Goal: Task Accomplishment & Management: Use online tool/utility

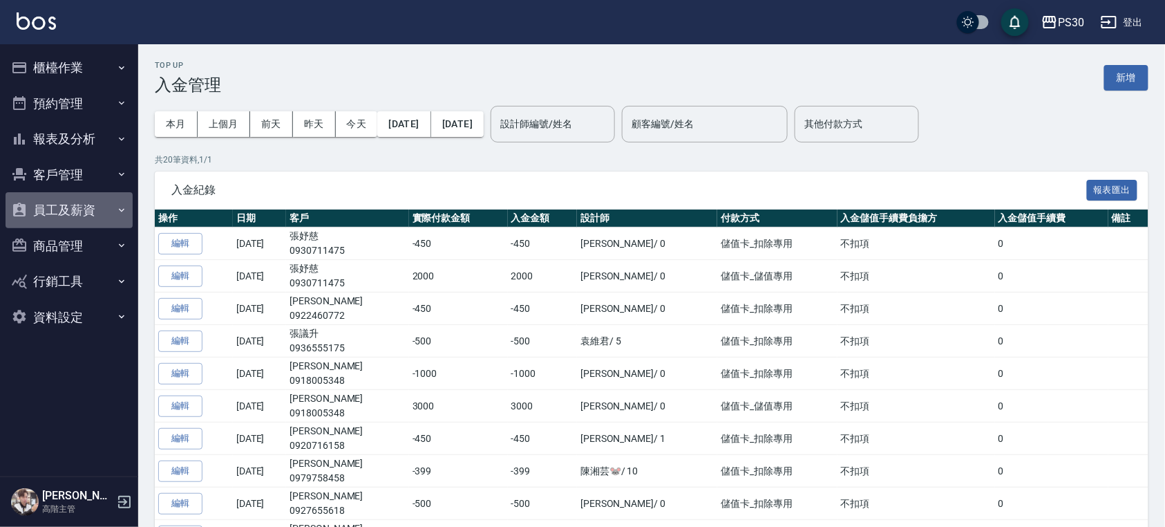
click at [86, 206] on button "員工及薪資" at bounding box center [69, 210] width 127 height 36
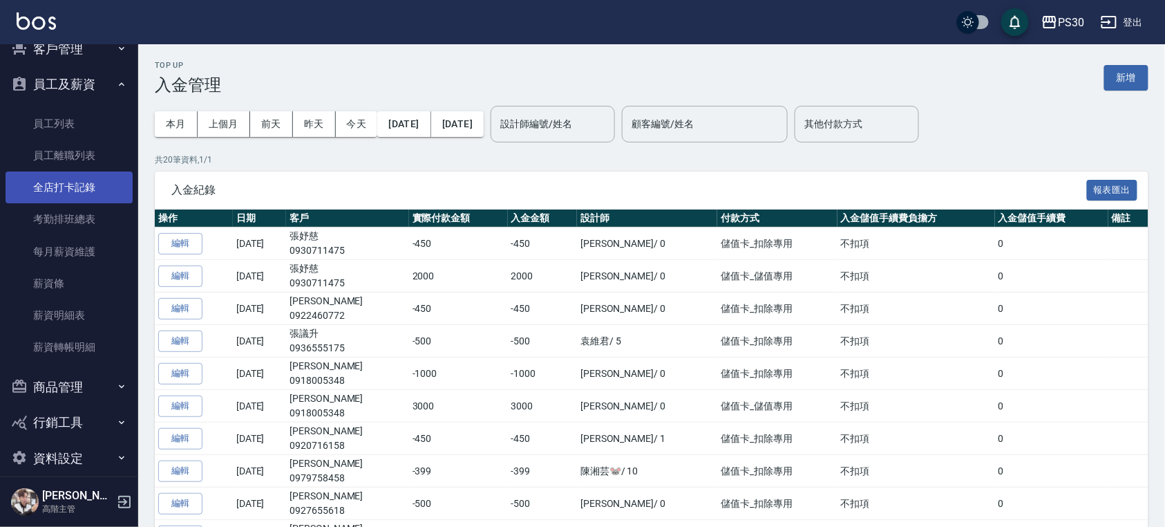
scroll to position [142, 0]
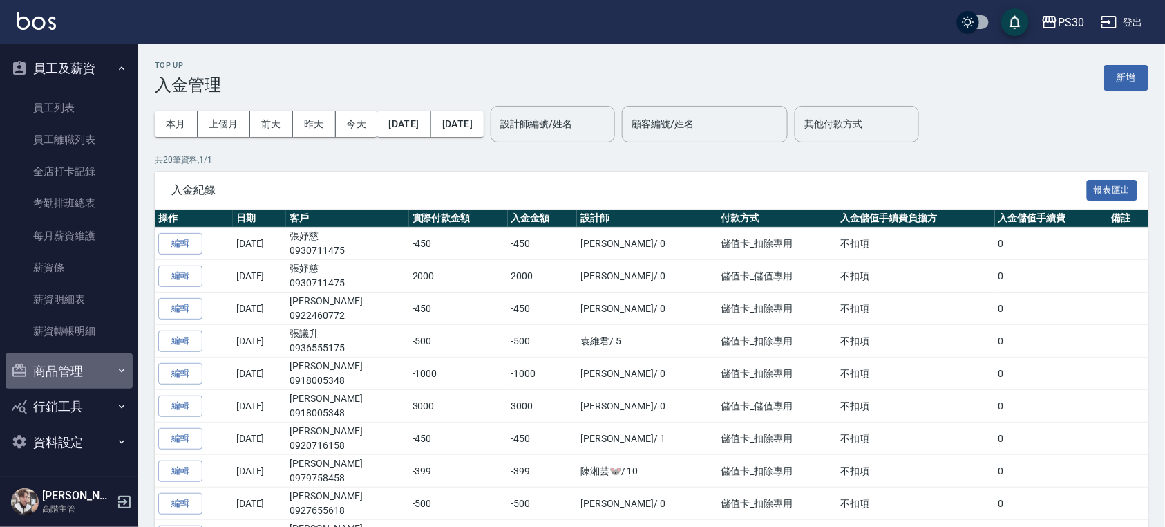
click at [89, 382] on button "商品管理" at bounding box center [69, 371] width 127 height 36
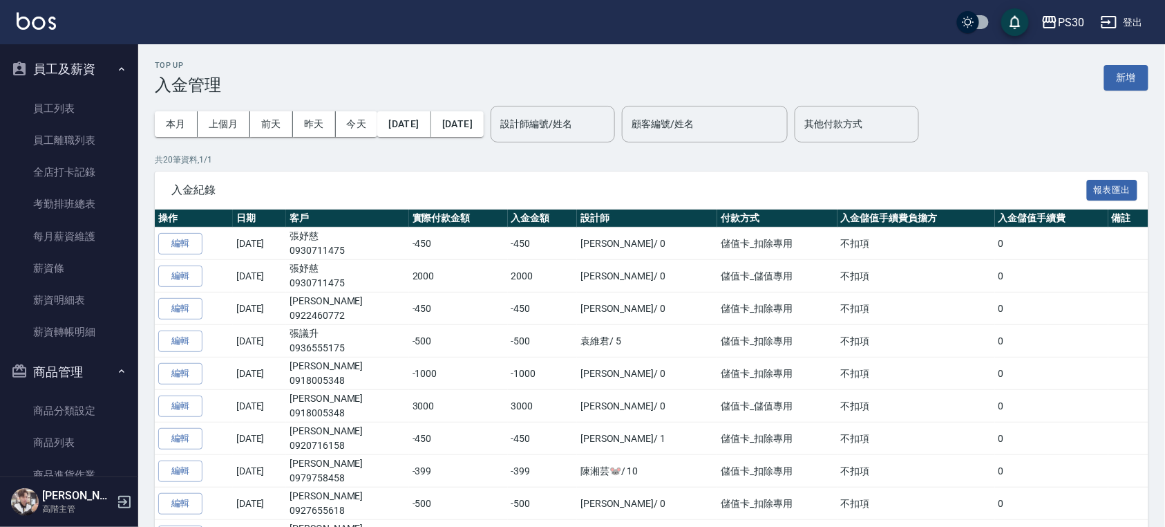
scroll to position [128, 0]
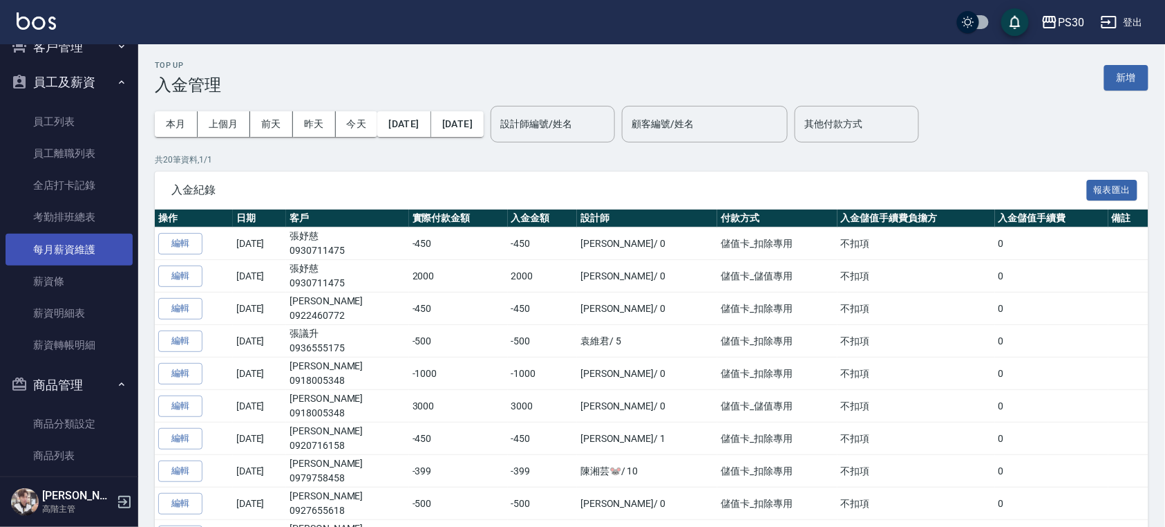
click at [84, 249] on link "每月薪資維護" at bounding box center [69, 250] width 127 height 32
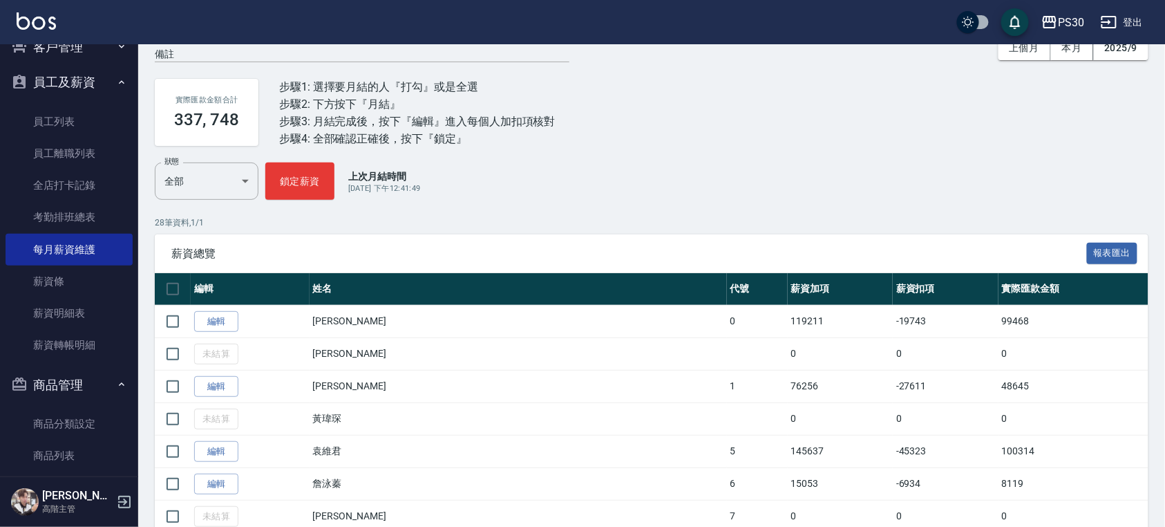
scroll to position [276, 0]
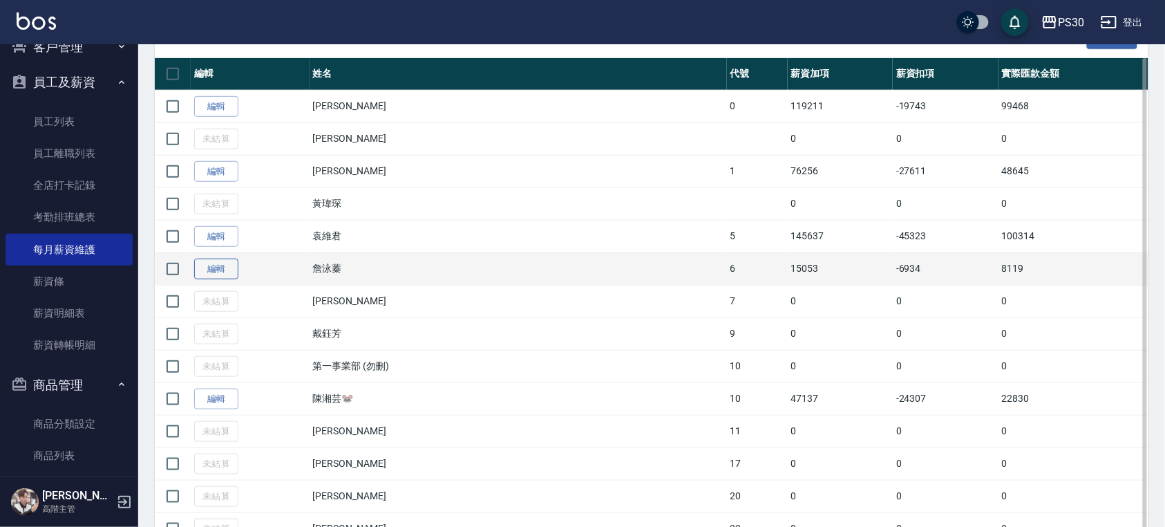
click at [219, 265] on link "編輯" at bounding box center [216, 268] width 44 height 21
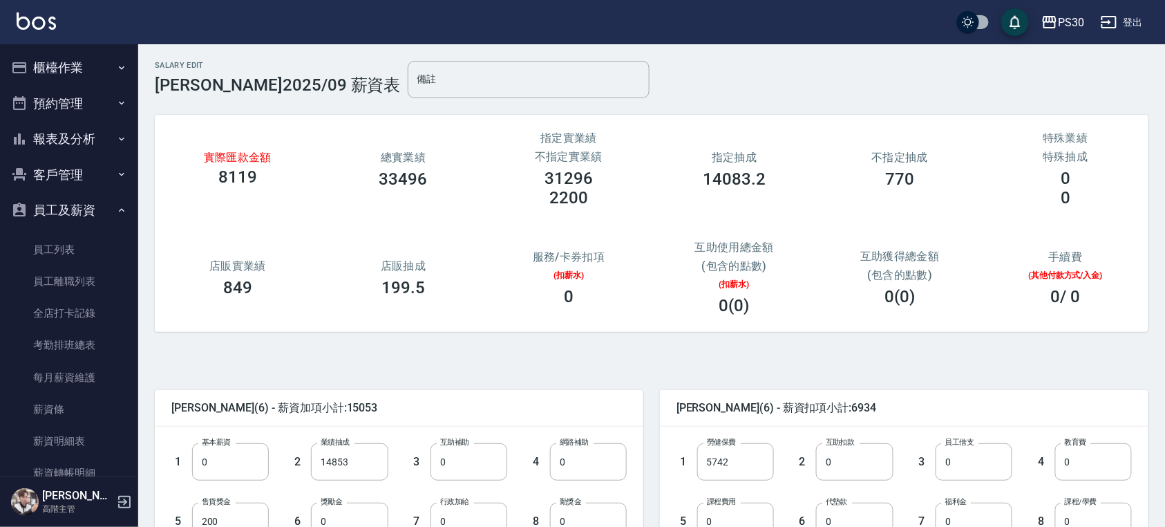
click at [67, 57] on button "櫃檯作業" at bounding box center [69, 68] width 127 height 36
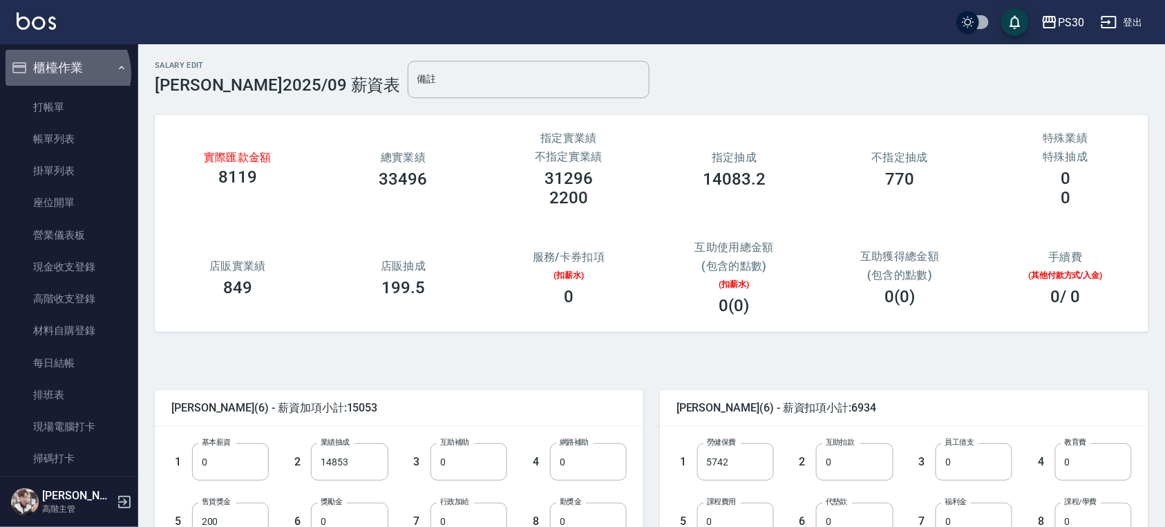
click at [64, 73] on button "櫃檯作業" at bounding box center [69, 68] width 127 height 36
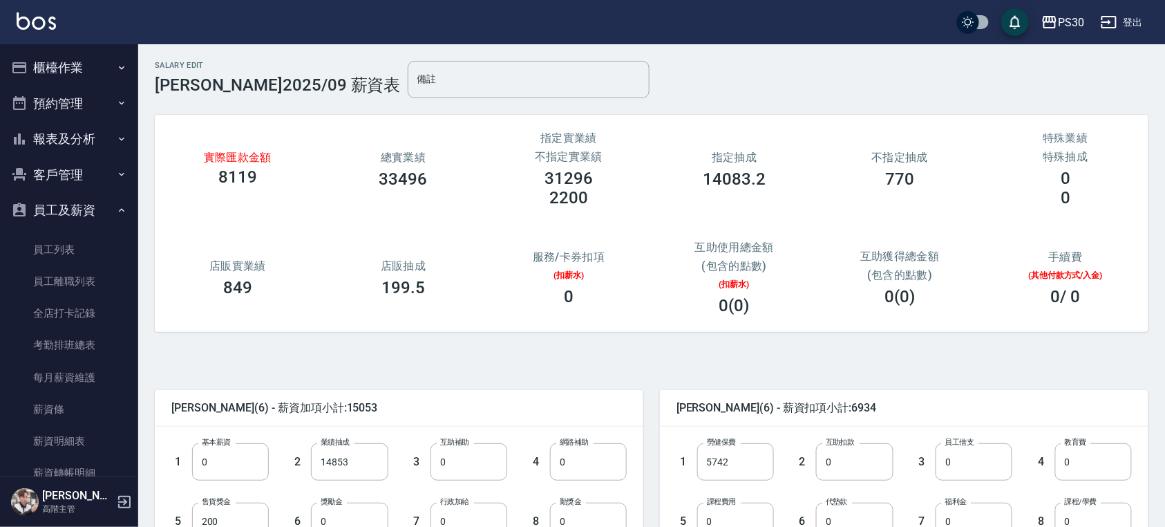
click at [64, 73] on button "櫃檯作業" at bounding box center [69, 68] width 127 height 36
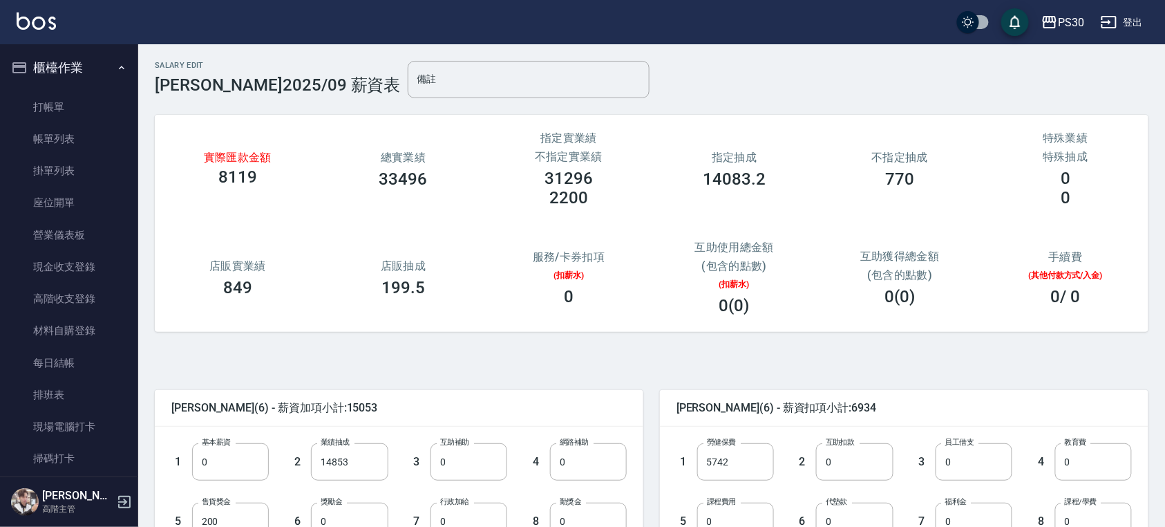
click at [64, 73] on button "櫃檯作業" at bounding box center [69, 68] width 127 height 36
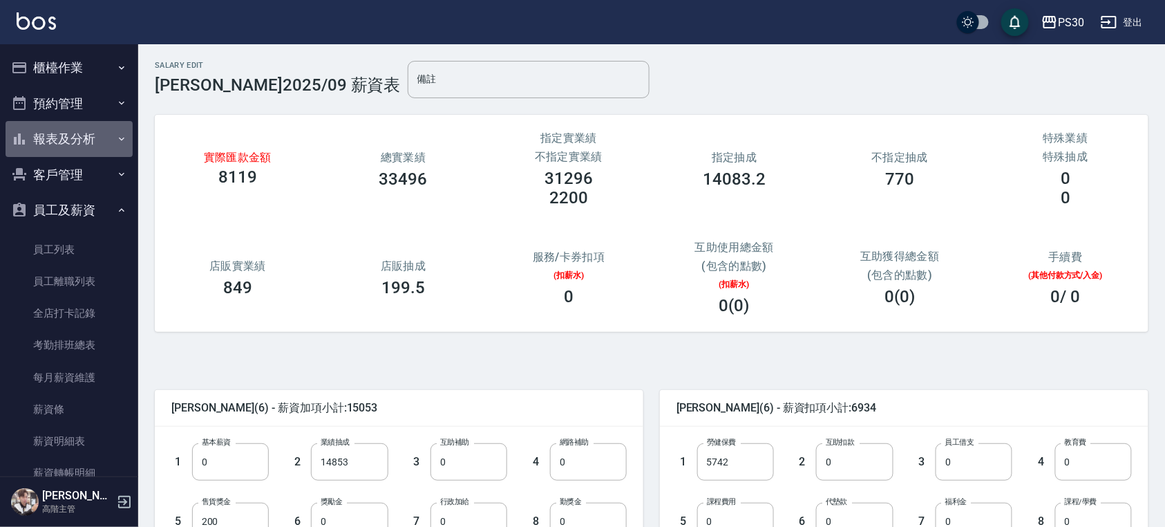
click at [75, 131] on button "報表及分析" at bounding box center [69, 139] width 127 height 36
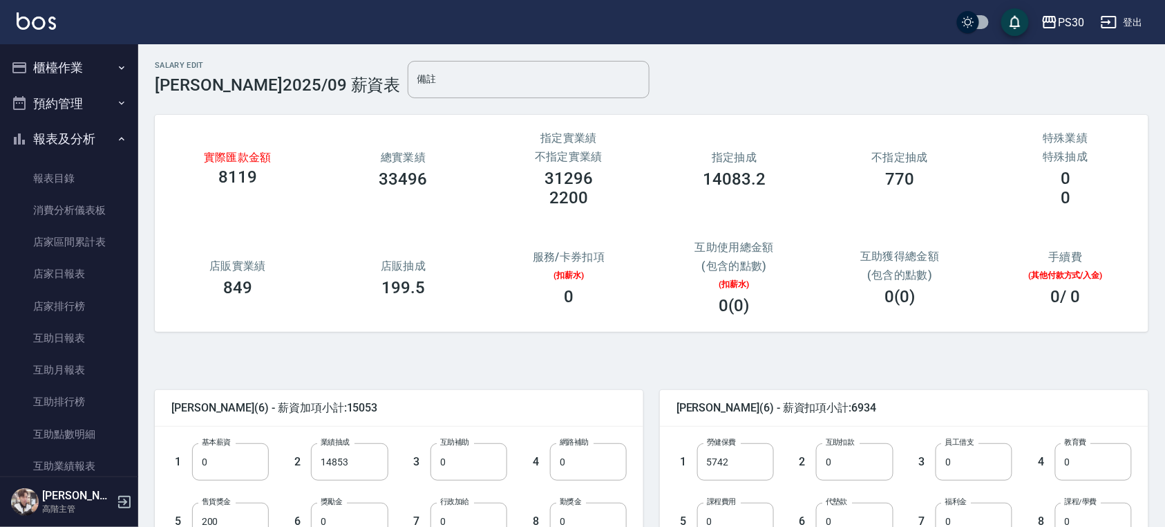
click at [68, 76] on button "櫃檯作業" at bounding box center [69, 68] width 127 height 36
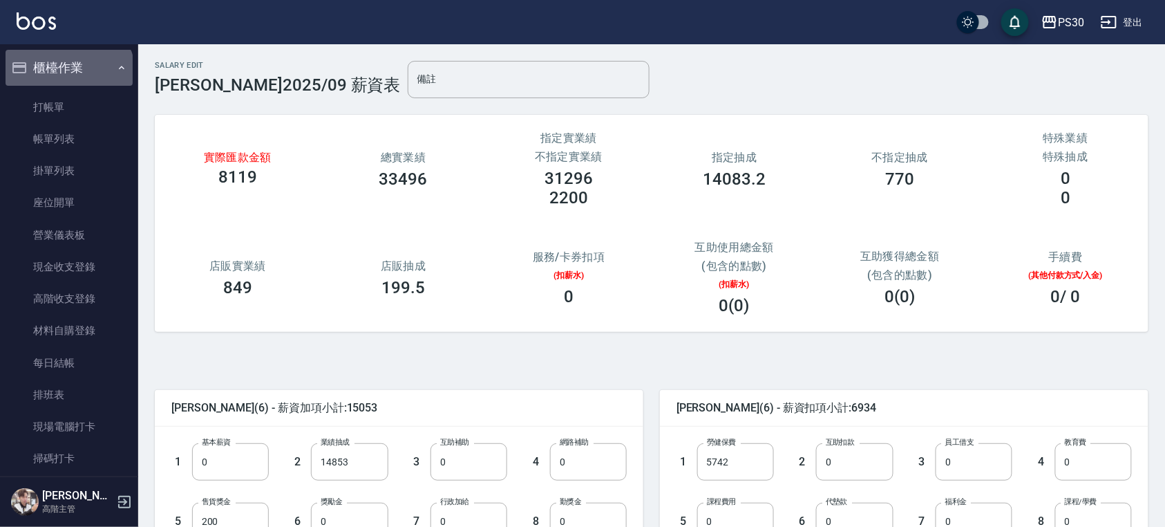
click at [68, 76] on button "櫃檯作業" at bounding box center [69, 68] width 127 height 36
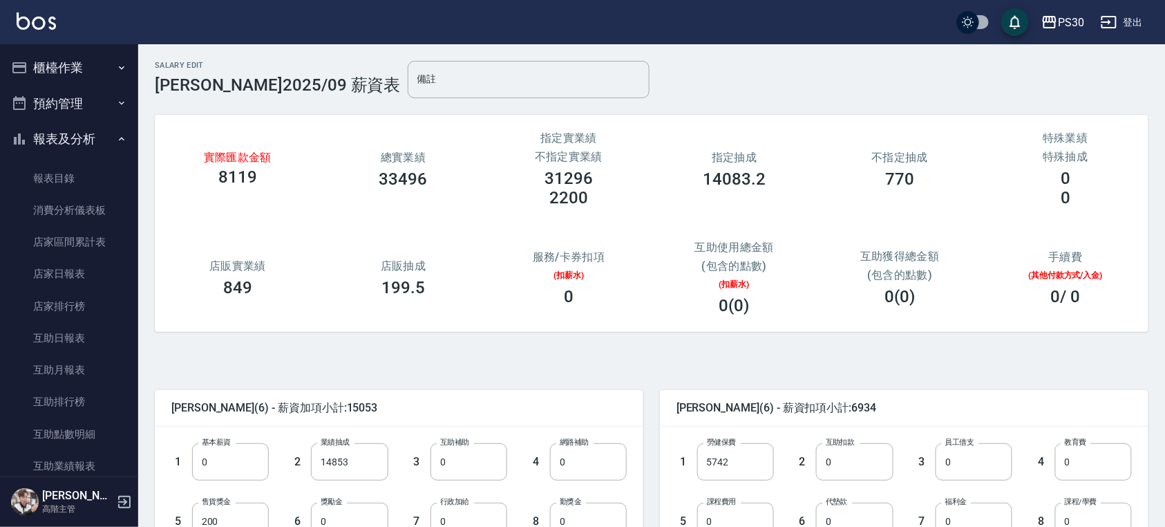
click at [72, 94] on button "預約管理" at bounding box center [69, 104] width 127 height 36
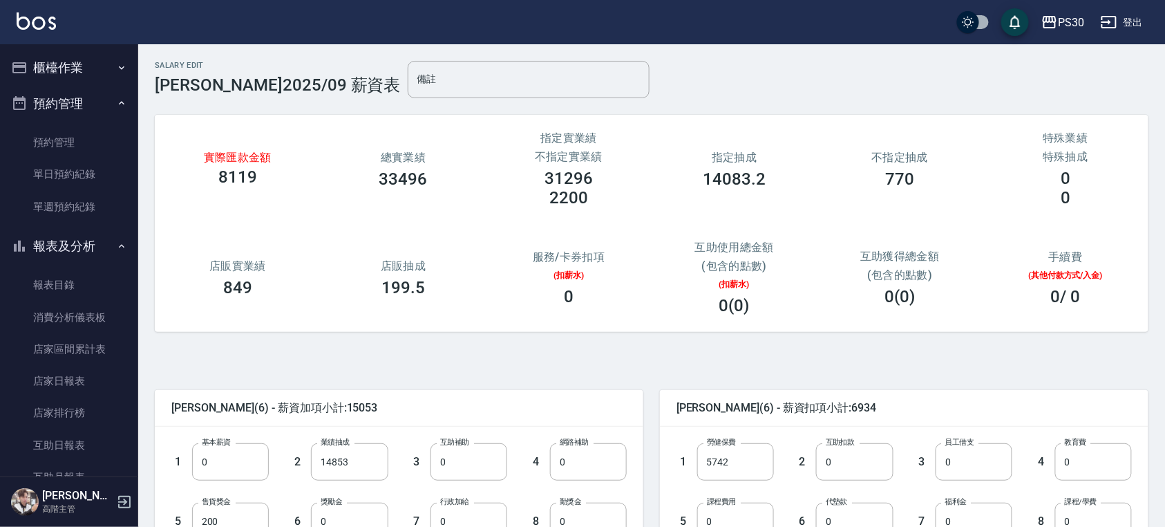
click at [72, 94] on button "預約管理" at bounding box center [69, 104] width 127 height 36
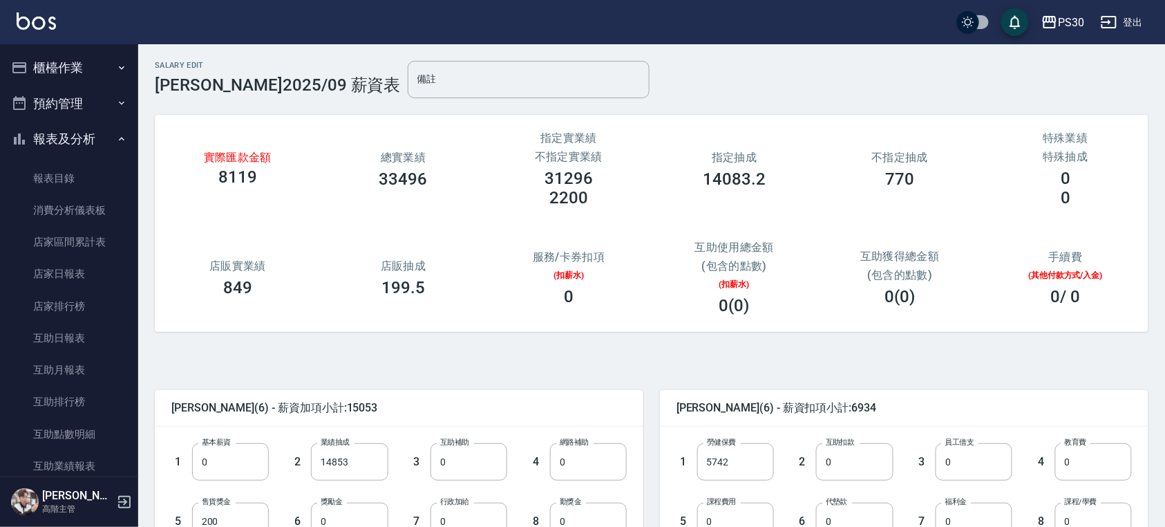
click at [67, 131] on button "報表及分析" at bounding box center [69, 139] width 127 height 36
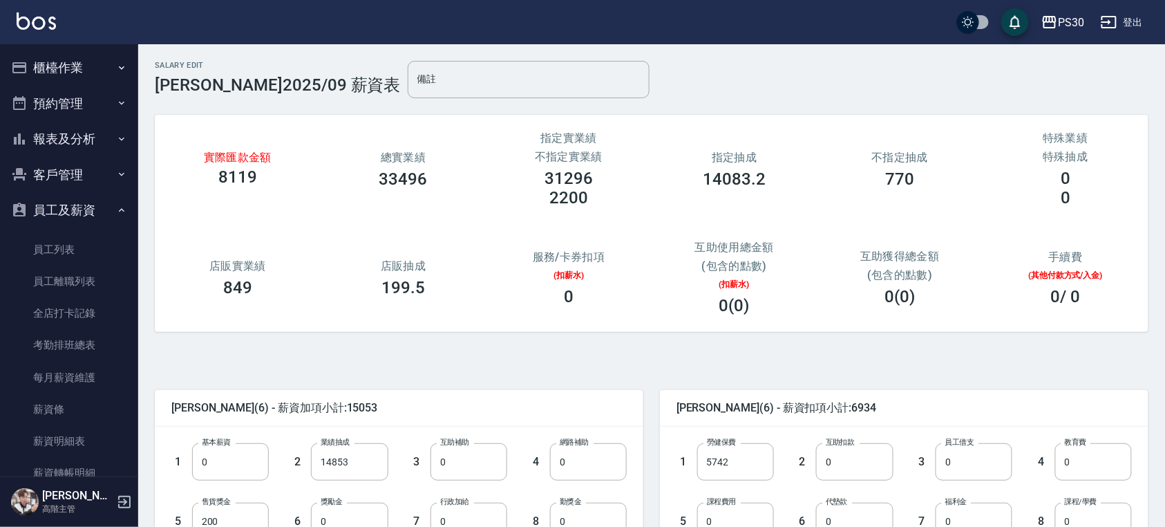
click at [68, 76] on button "櫃檯作業" at bounding box center [69, 68] width 127 height 36
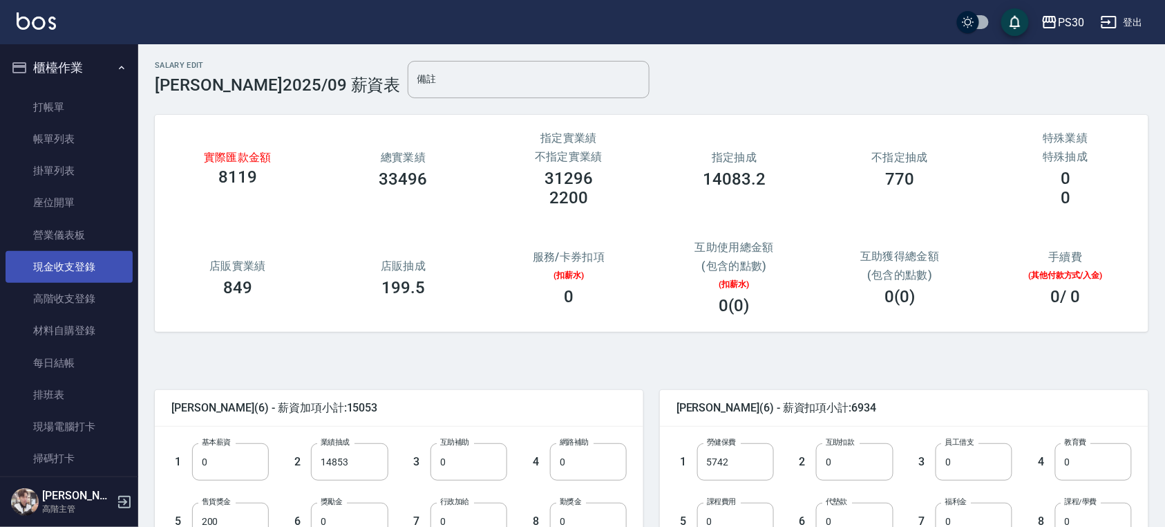
click at [75, 267] on link "現金收支登錄" at bounding box center [69, 267] width 127 height 32
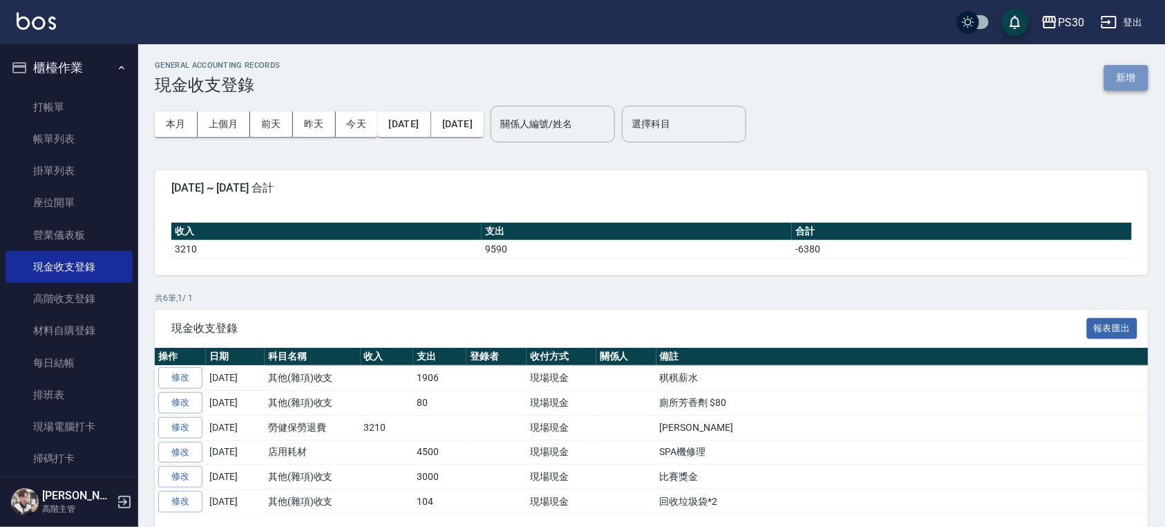
click at [1125, 77] on button "新增" at bounding box center [1126, 78] width 44 height 26
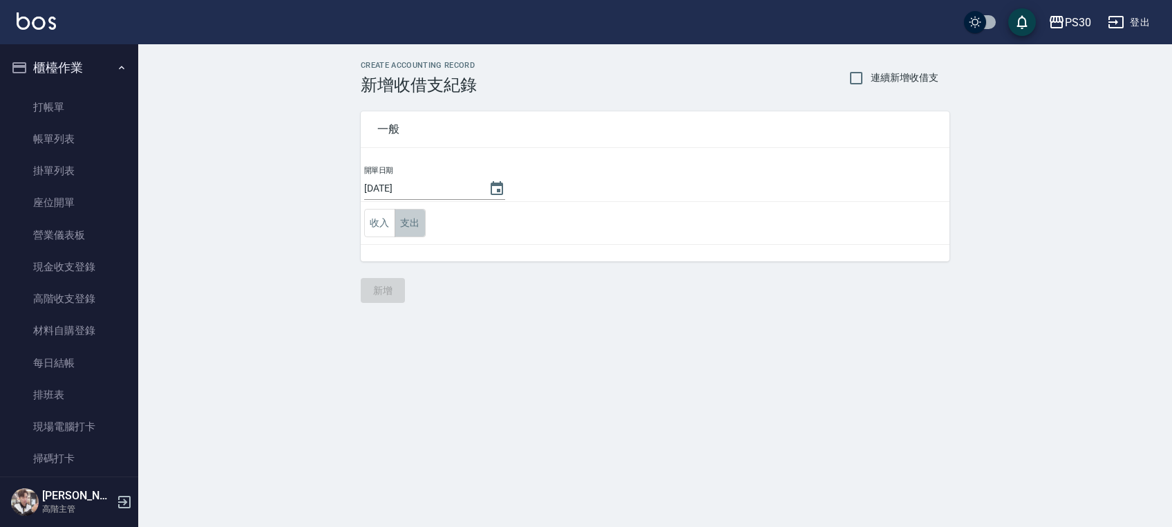
click at [410, 223] on button "支出" at bounding box center [410, 223] width 31 height 28
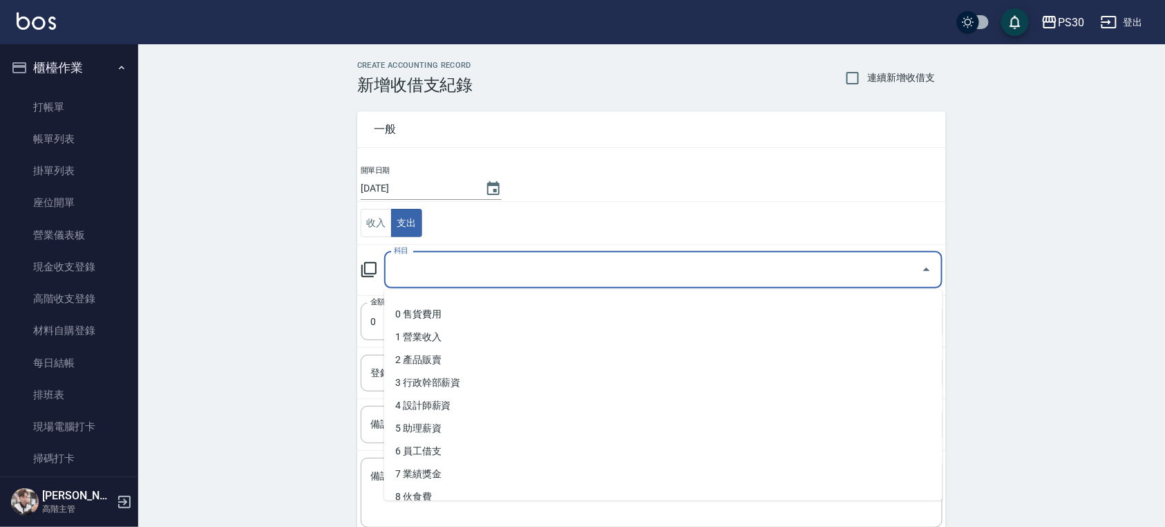
click at [433, 272] on input "科目" at bounding box center [652, 270] width 525 height 24
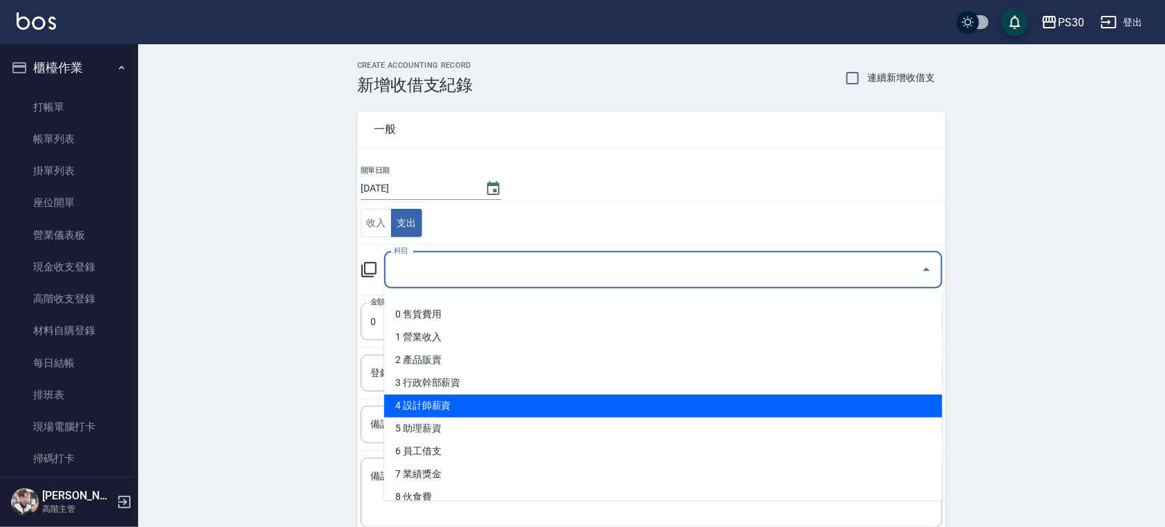
click at [459, 406] on li "4 設計師薪資" at bounding box center [663, 406] width 558 height 23
type input "4 設計師薪資"
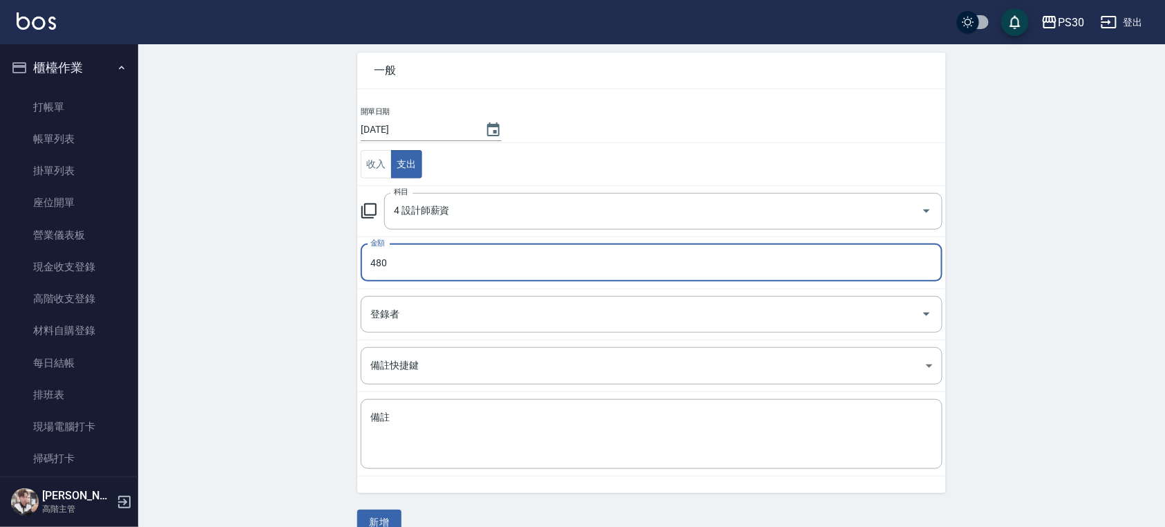
scroll to position [84, 0]
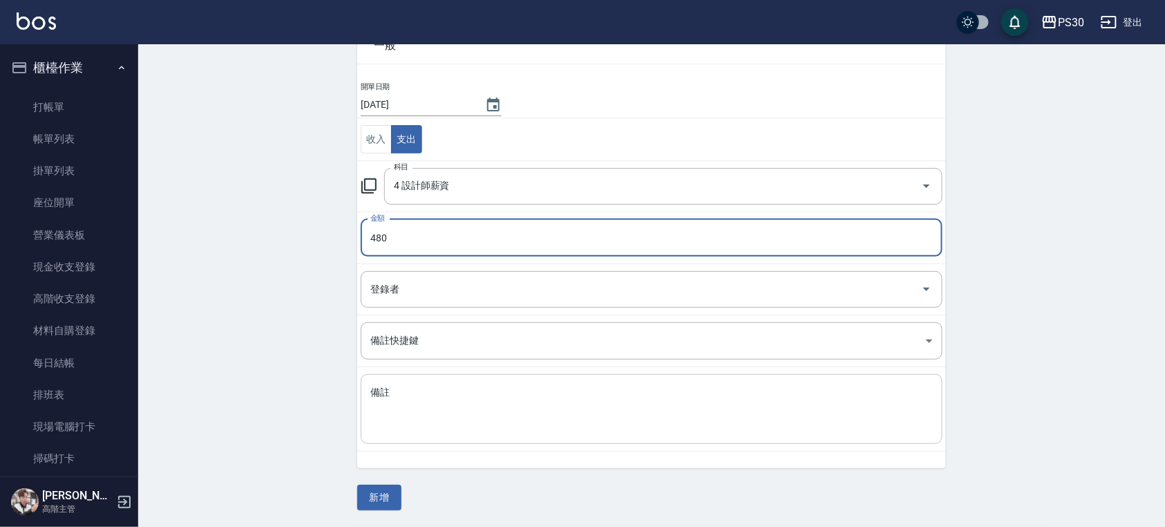
type input "480"
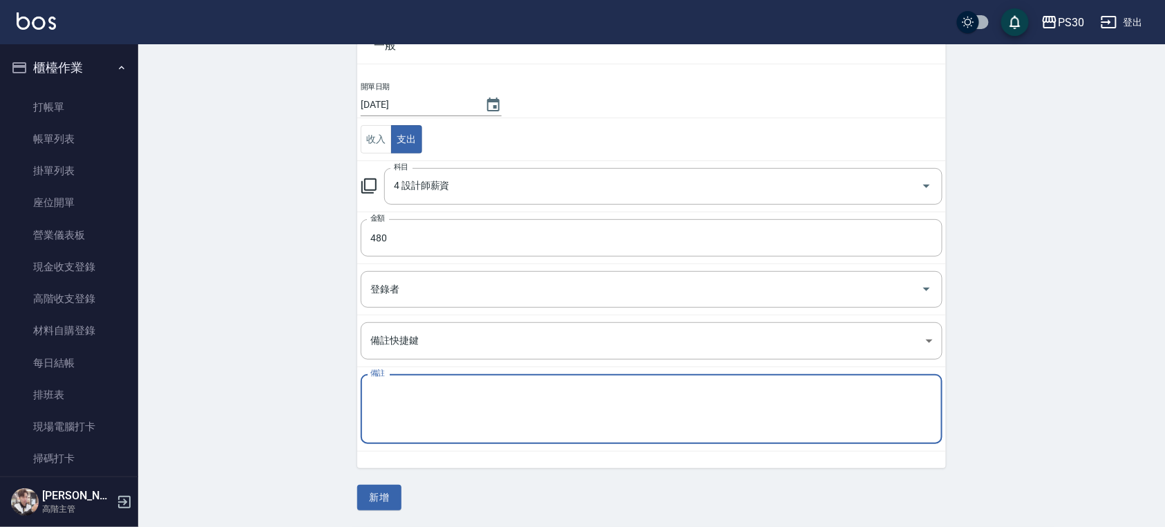
click at [410, 429] on textarea "備註" at bounding box center [651, 409] width 562 height 47
type textarea "a"
type textarea "AMIGO補薪"
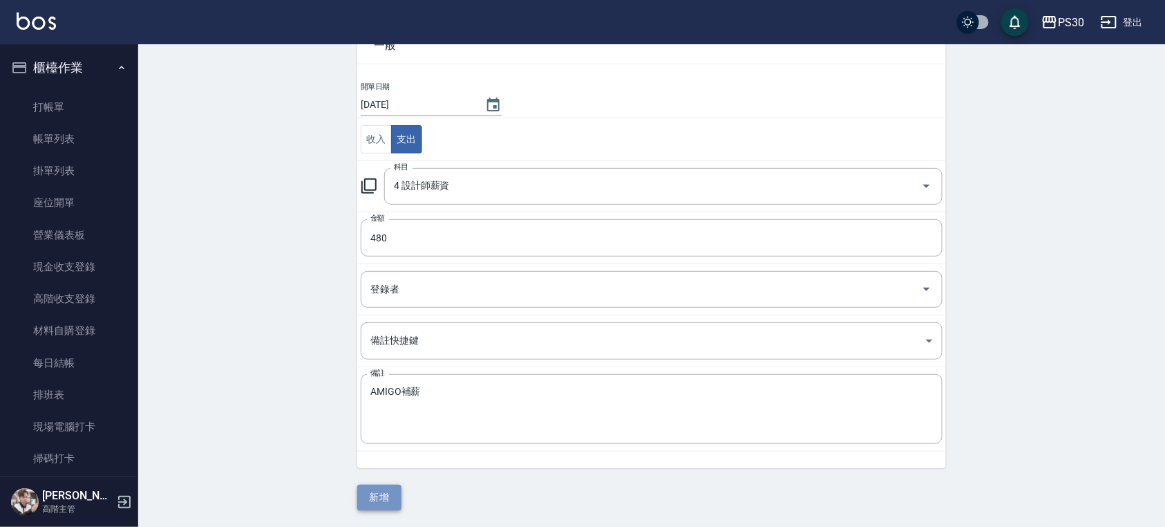
click at [379, 495] on button "新增" at bounding box center [379, 497] width 44 height 26
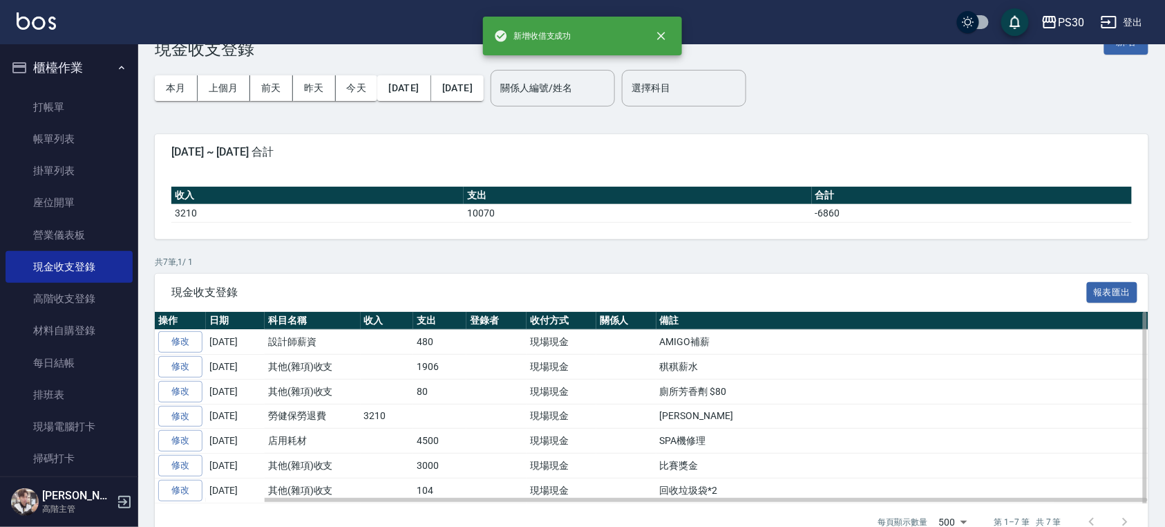
scroll to position [70, 0]
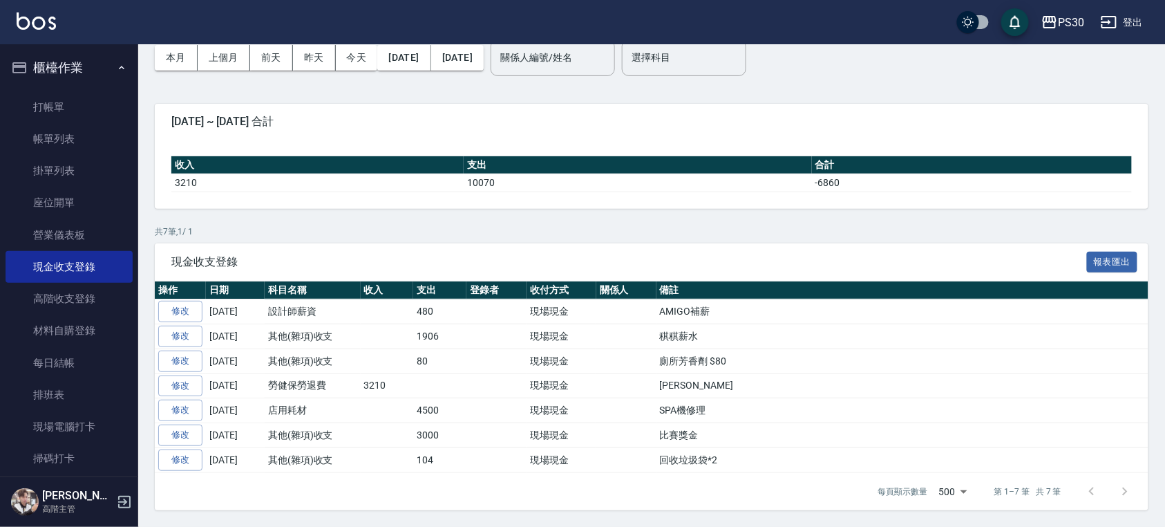
drag, startPoint x: 269, startPoint y: 239, endPoint x: 612, endPoint y: 129, distance: 359.5
click at [612, 129] on div "[DATE] ~ [DATE] 合計" at bounding box center [652, 122] width 994 height 36
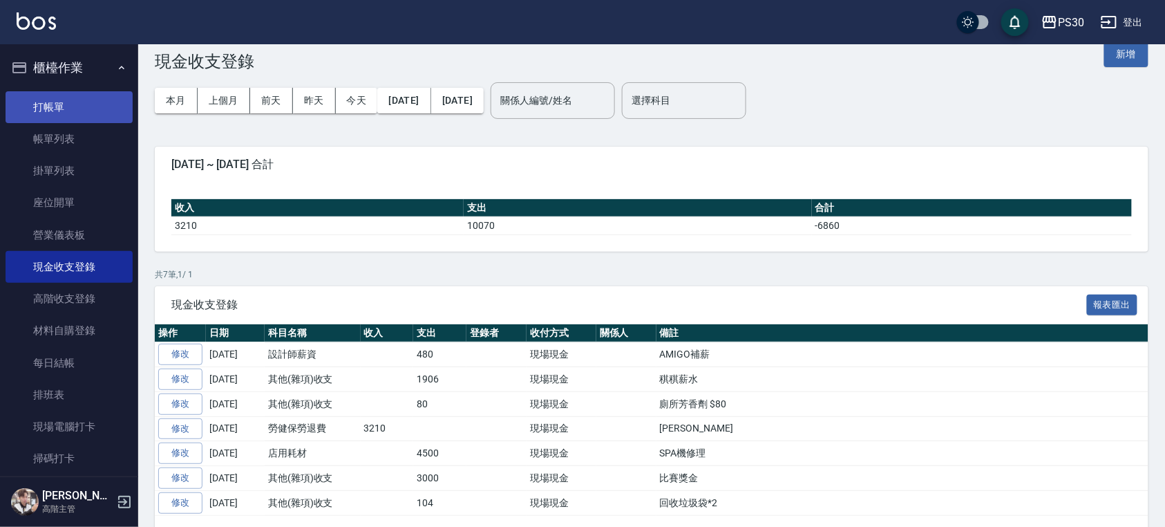
scroll to position [0, 0]
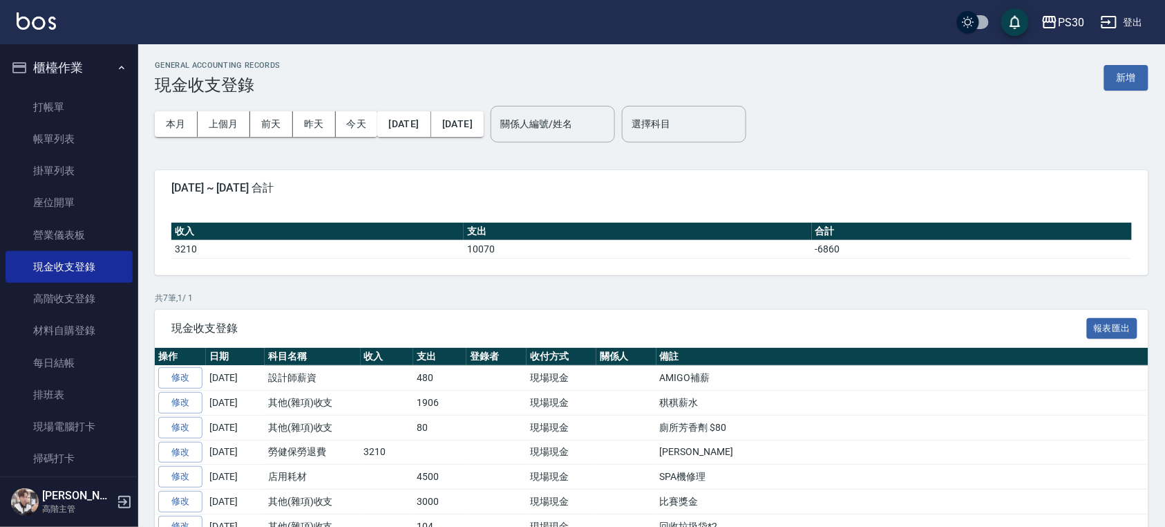
click at [64, 76] on button "櫃檯作業" at bounding box center [69, 68] width 127 height 36
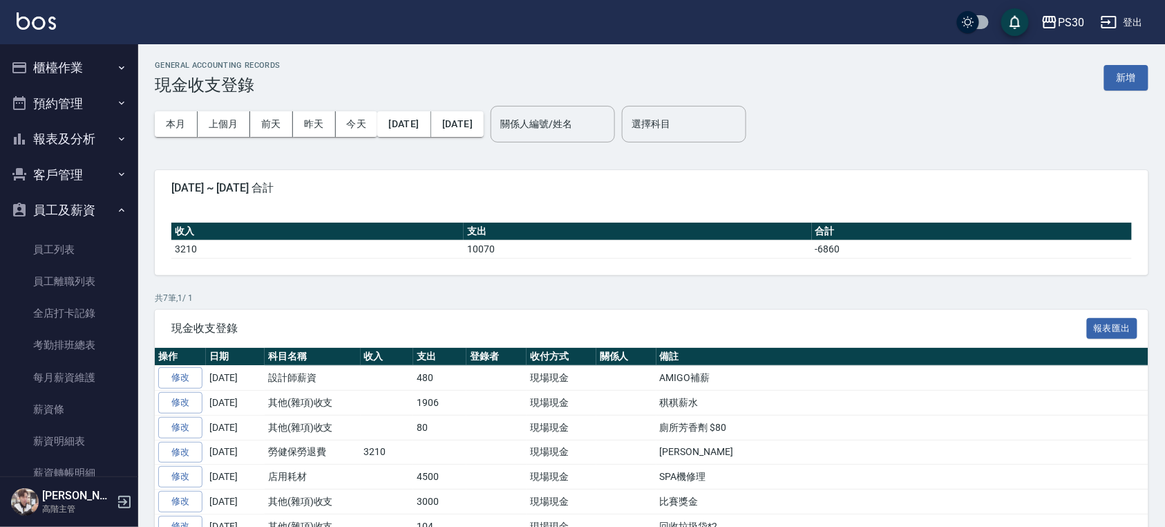
click at [77, 75] on button "櫃檯作業" at bounding box center [69, 68] width 127 height 36
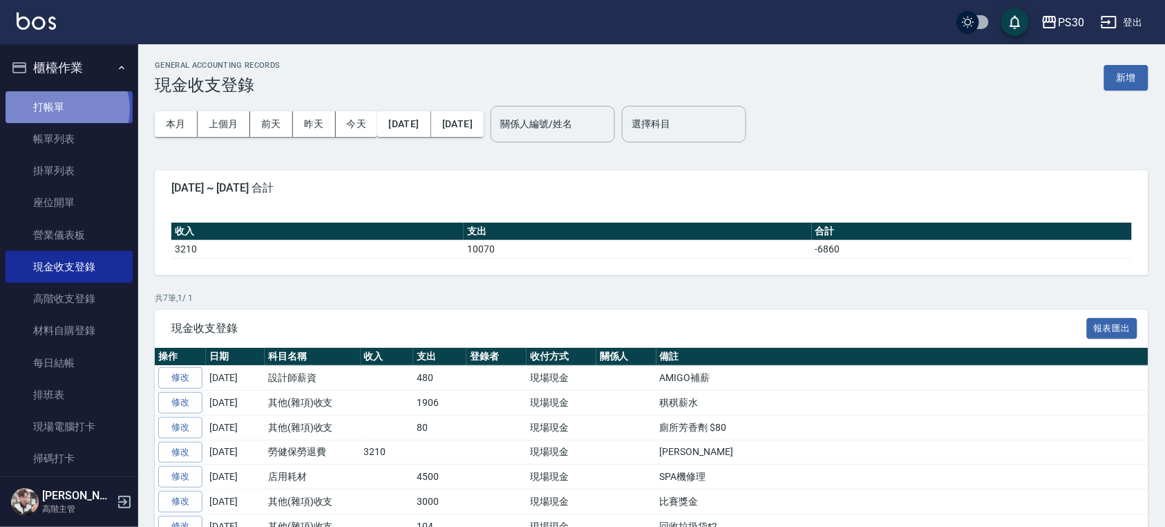
click at [65, 108] on link "打帳單" at bounding box center [69, 107] width 127 height 32
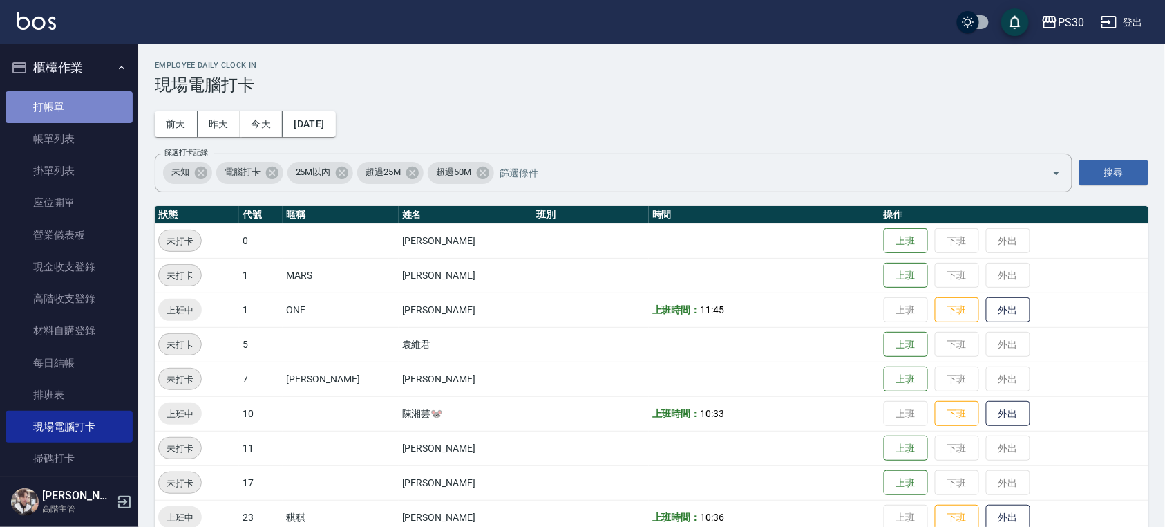
click at [102, 101] on link "打帳單" at bounding box center [69, 107] width 127 height 32
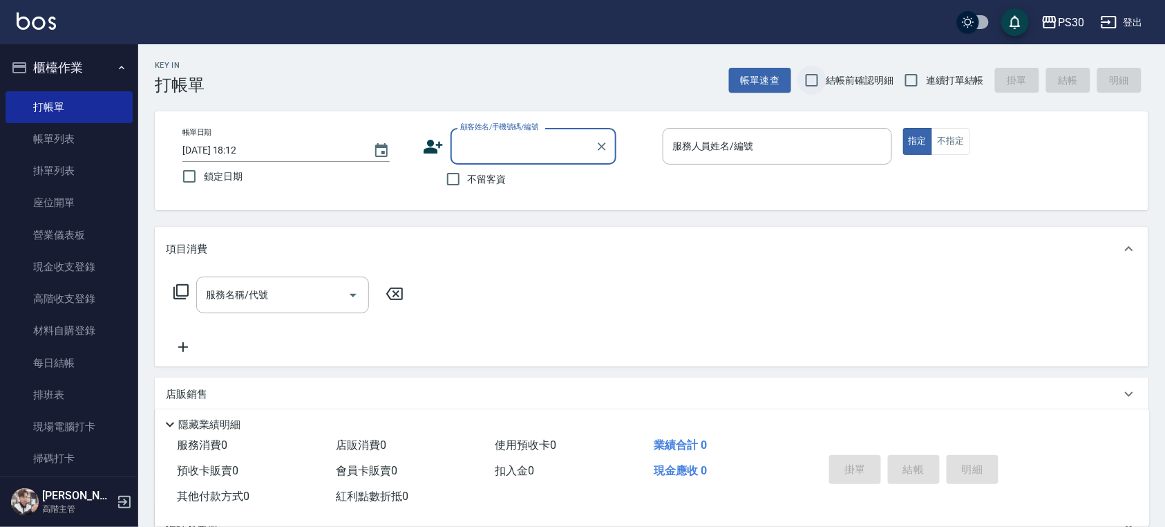
click at [824, 75] on input "結帳前確認明細" at bounding box center [811, 80] width 29 height 29
checkbox input "true"
click at [918, 87] on input "連續打單結帳" at bounding box center [911, 80] width 29 height 29
checkbox input "true"
click at [468, 178] on span "不留客資" at bounding box center [487, 179] width 39 height 15
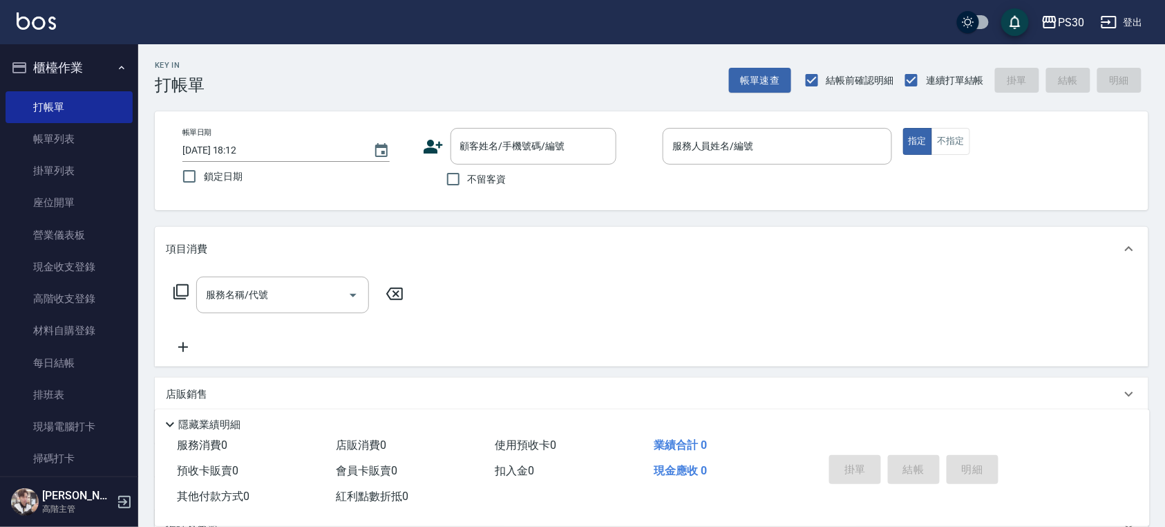
click at [468, 178] on input "不留客資" at bounding box center [453, 178] width 29 height 29
checkbox input "true"
